Goal: Information Seeking & Learning: Learn about a topic

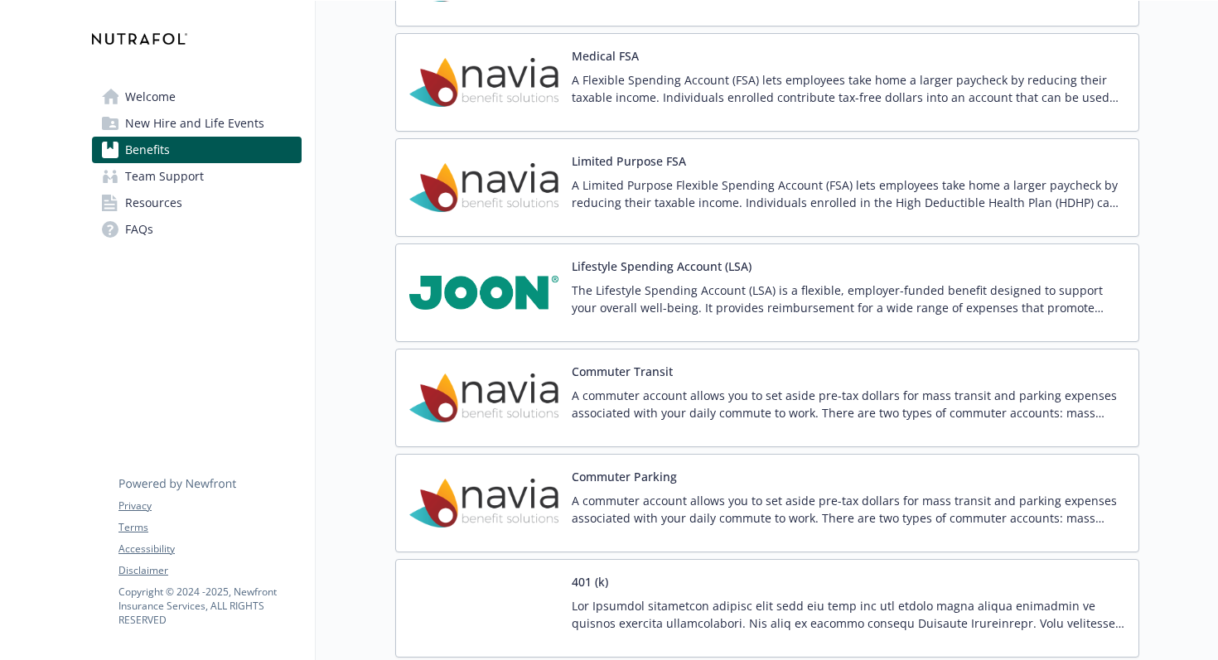
scroll to position [2460, 0]
